Goal: Information Seeking & Learning: Learn about a topic

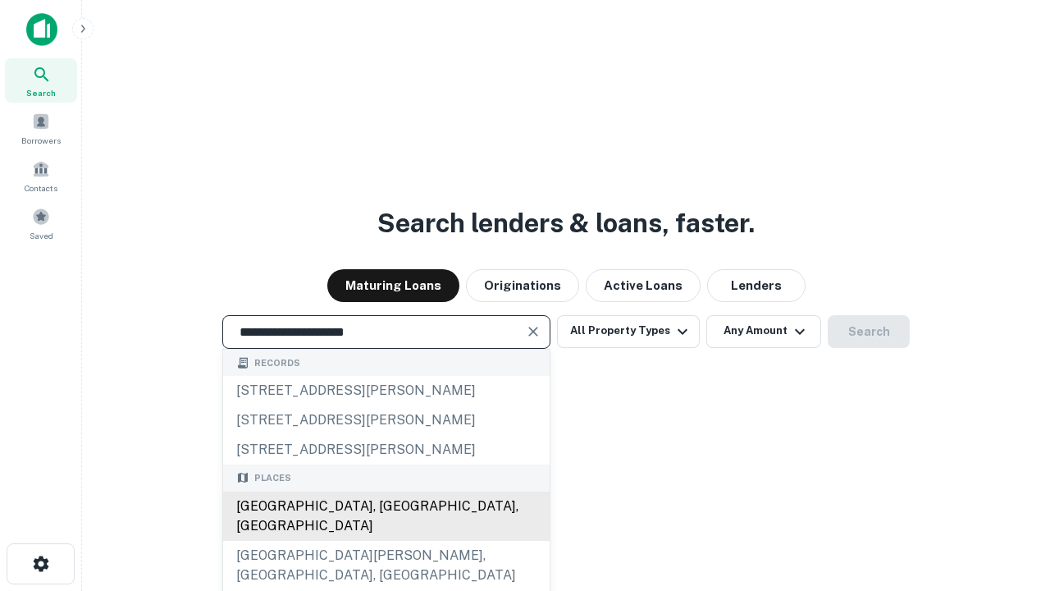
click at [386, 541] on div "[GEOGRAPHIC_DATA], [GEOGRAPHIC_DATA], [GEOGRAPHIC_DATA]" at bounding box center [386, 515] width 327 height 49
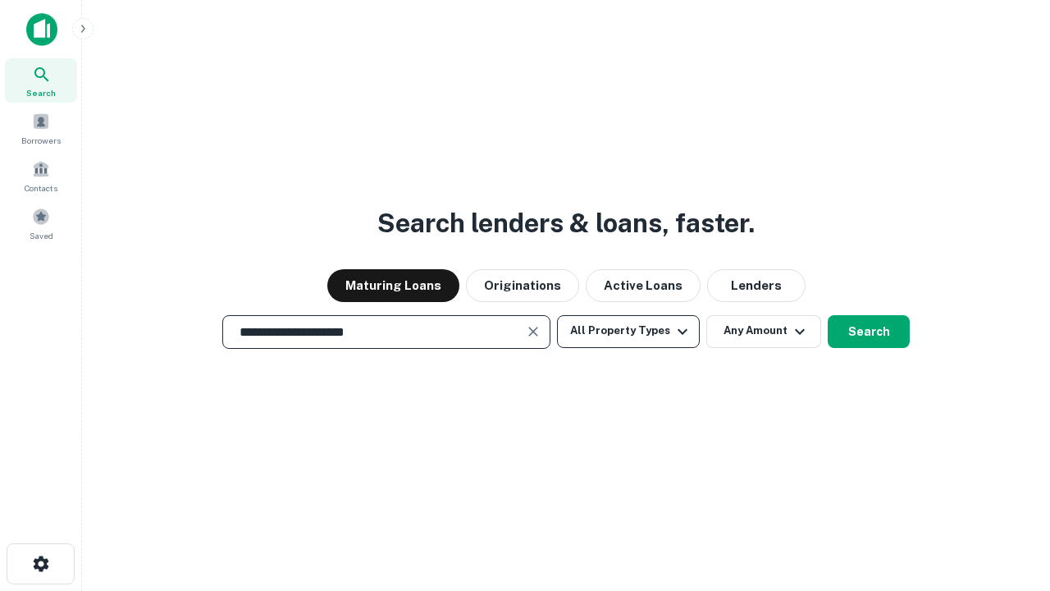
type input "**********"
click at [628, 331] on button "All Property Types" at bounding box center [628, 331] width 143 height 33
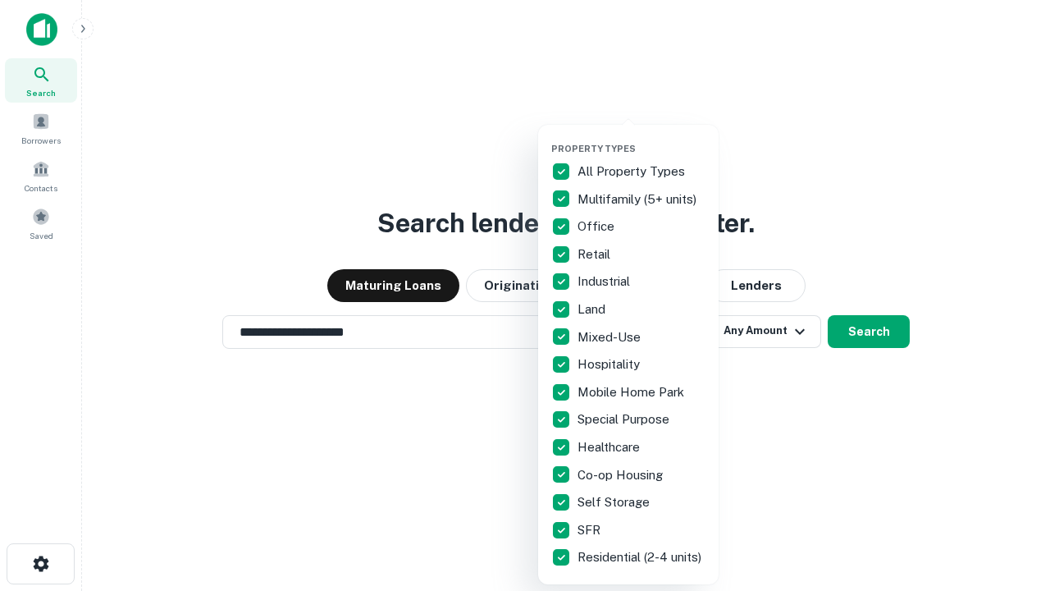
click at [642, 138] on button "button" at bounding box center [641, 138] width 181 height 1
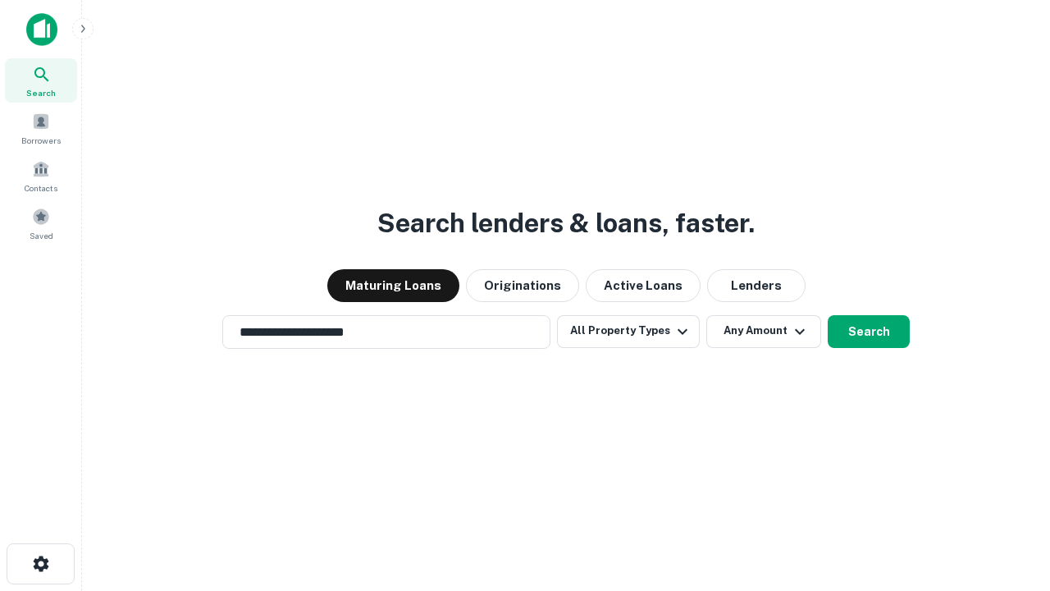
scroll to position [25, 0]
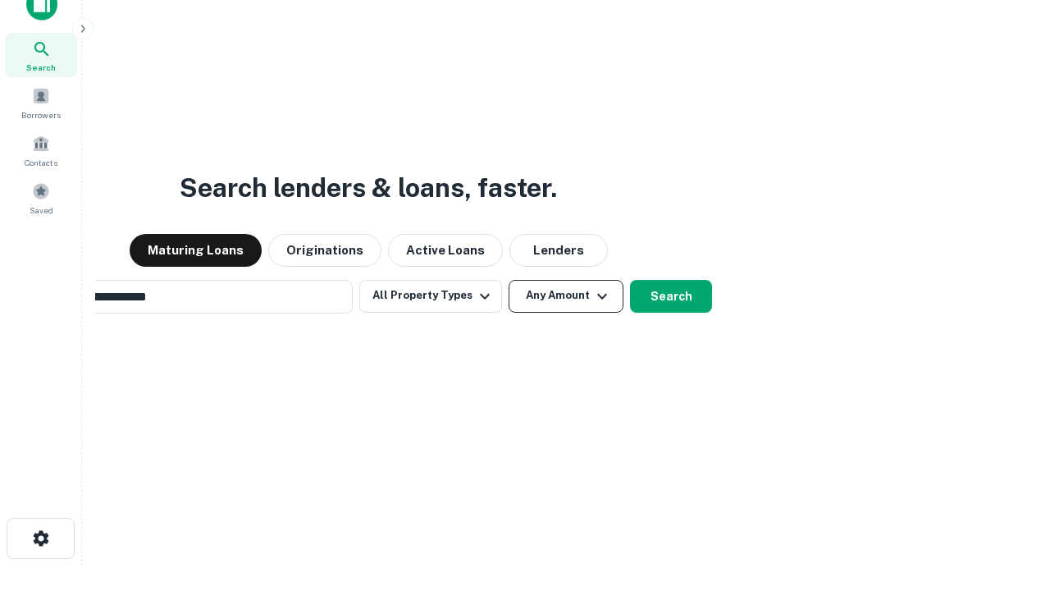
click at [509, 280] on button "Any Amount" at bounding box center [566, 296] width 115 height 33
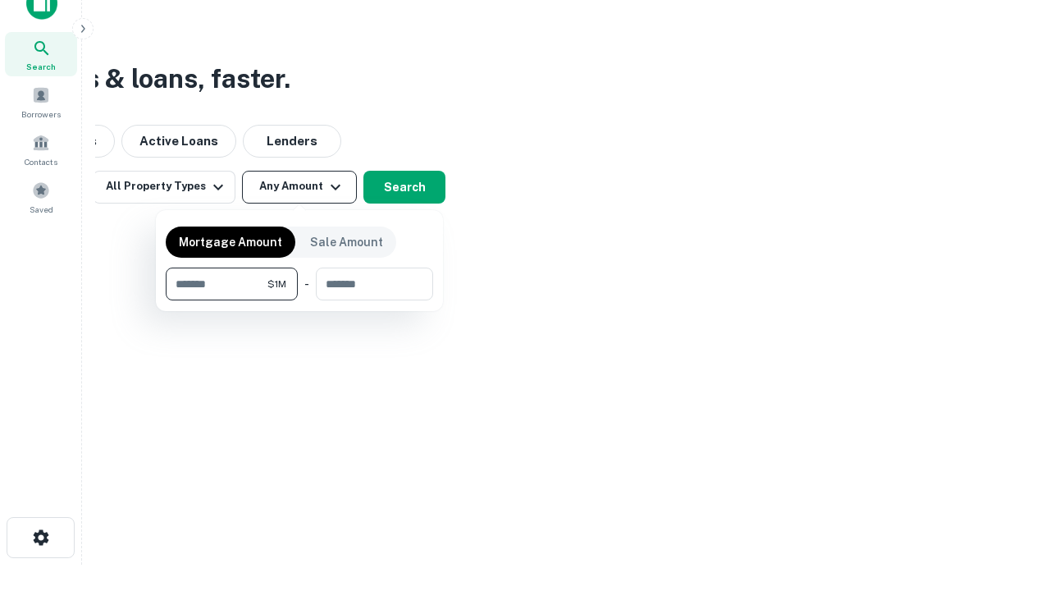
type input "*******"
click at [299, 300] on button "button" at bounding box center [299, 300] width 267 height 1
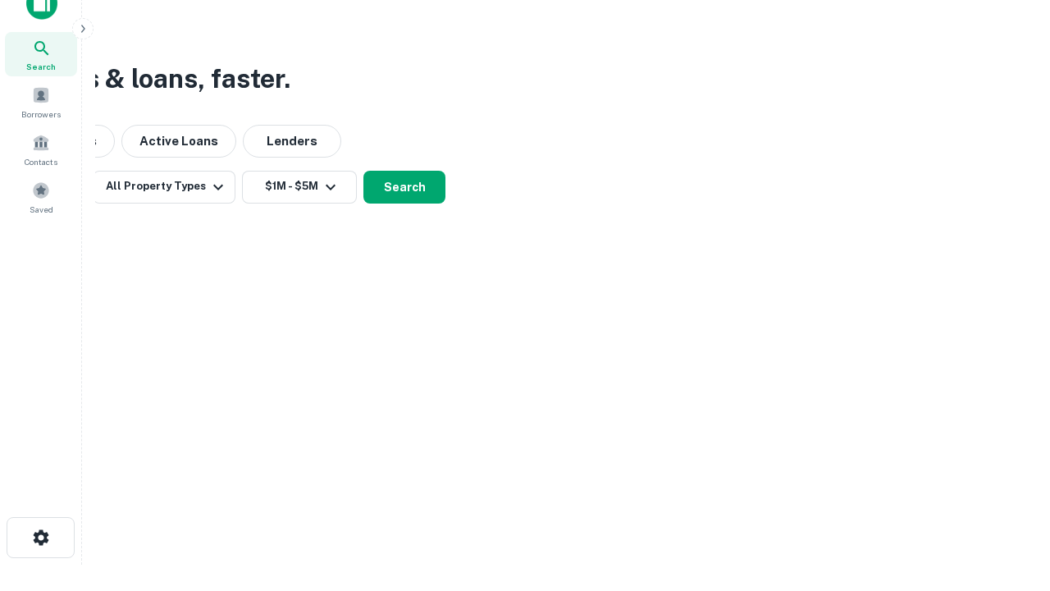
scroll to position [10, 303]
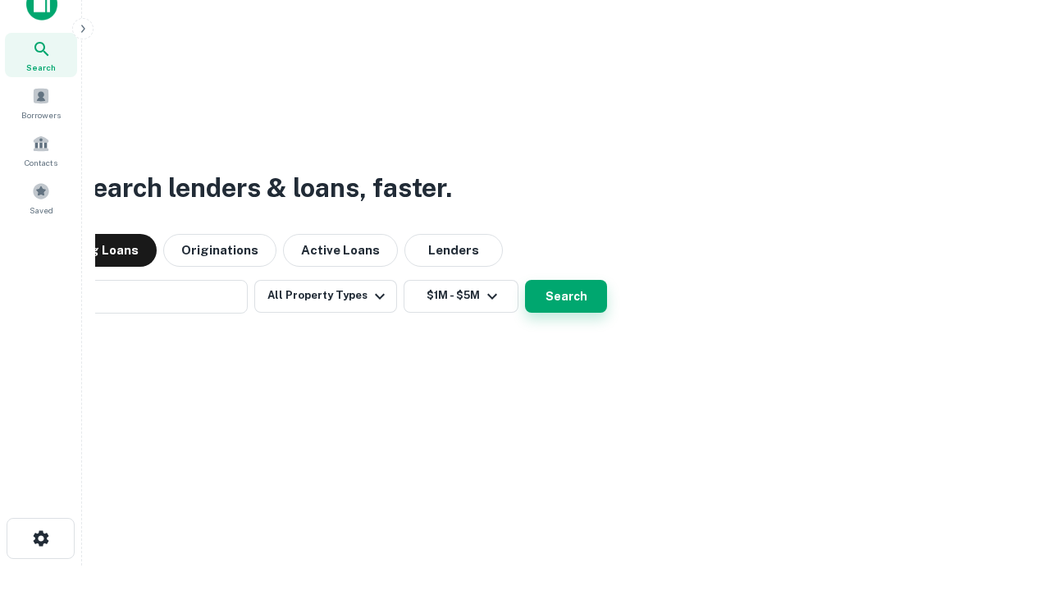
click at [525, 280] on button "Search" at bounding box center [566, 296] width 82 height 33
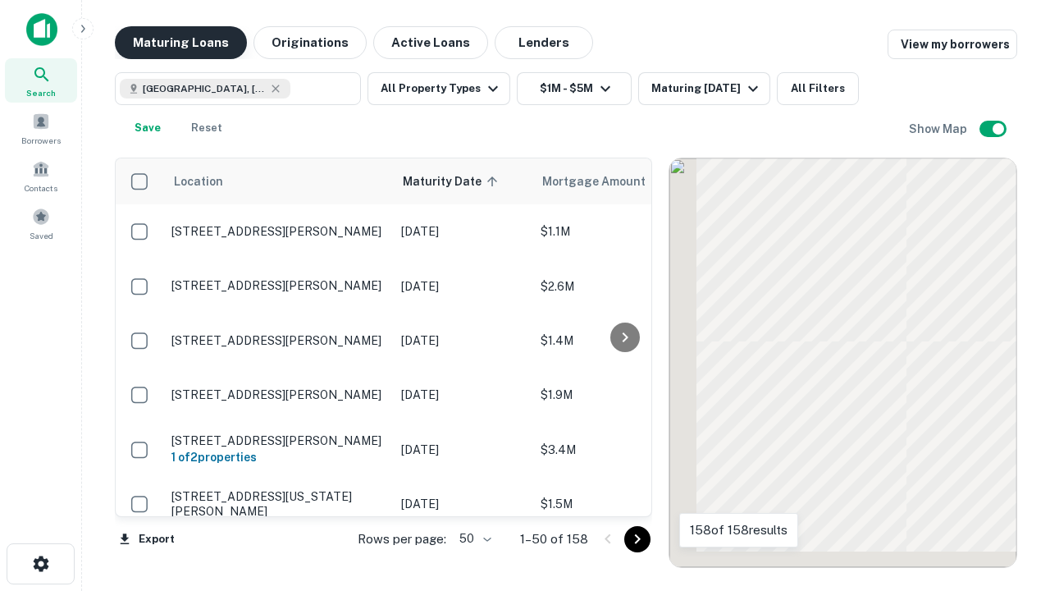
click at [181, 43] on button "Maturing Loans" at bounding box center [181, 42] width 132 height 33
